Goal: Navigation & Orientation: Find specific page/section

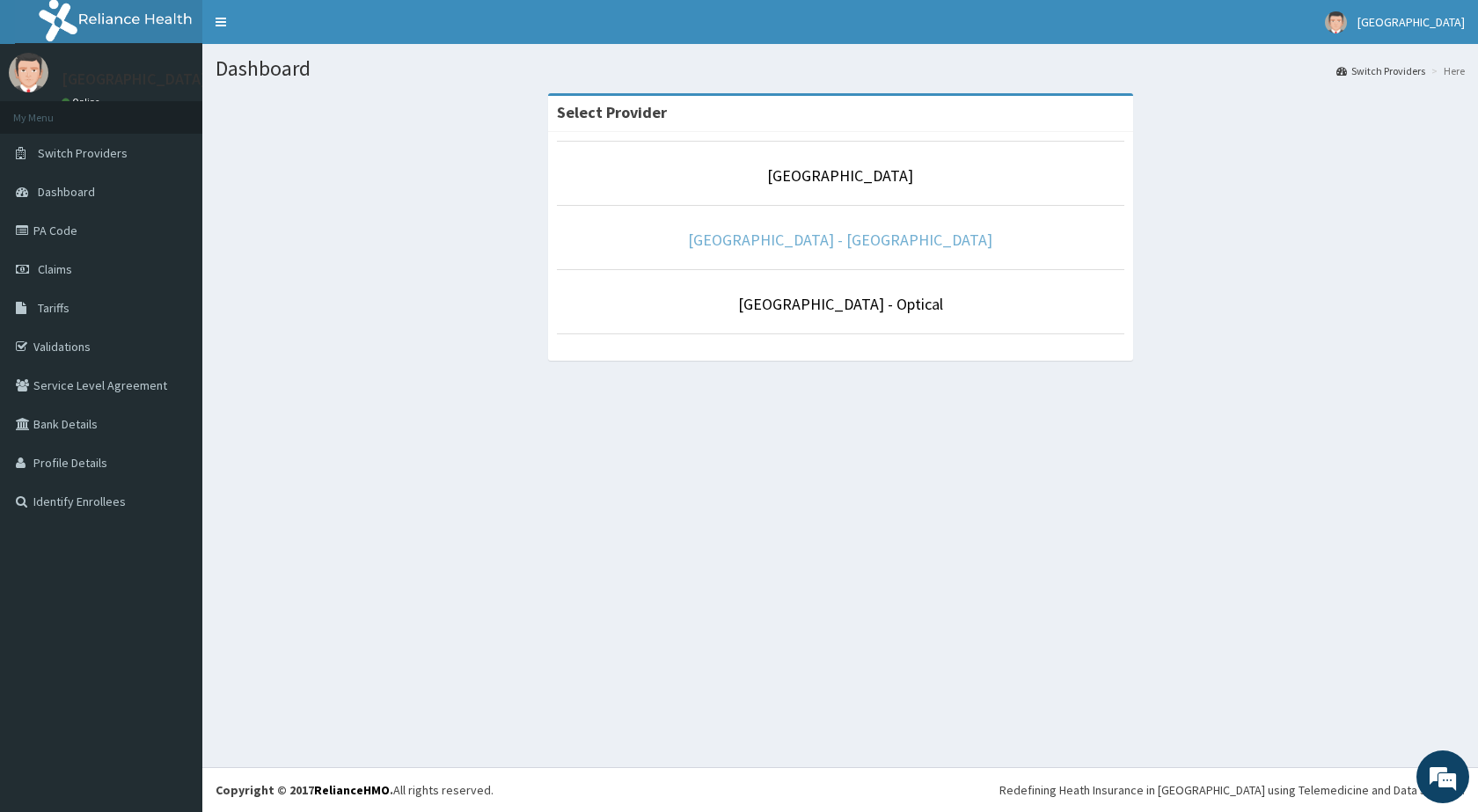
click at [777, 247] on link "[GEOGRAPHIC_DATA] - [GEOGRAPHIC_DATA]" at bounding box center [840, 240] width 304 height 21
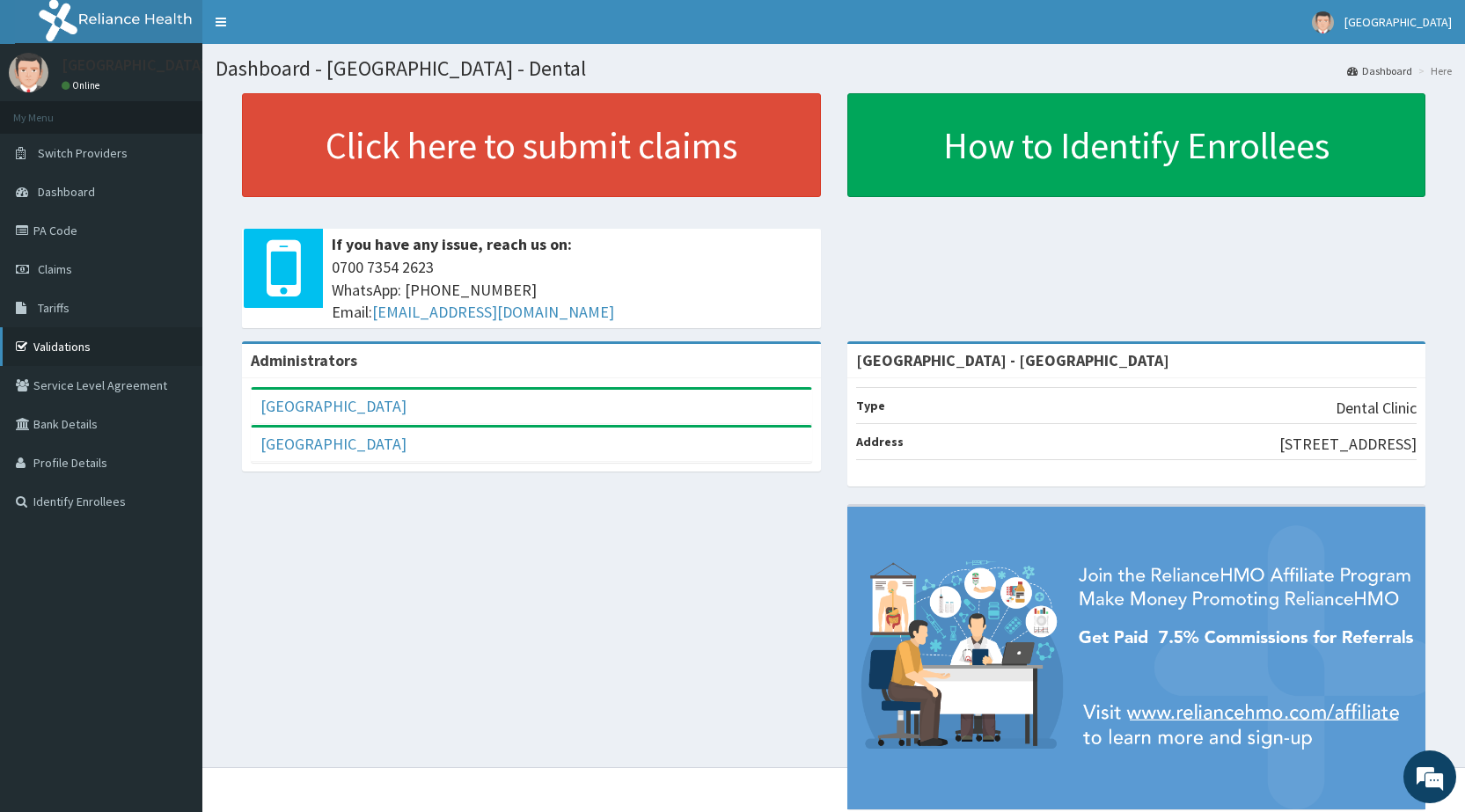
click at [47, 345] on link "Validations" at bounding box center [101, 346] width 202 height 38
